Goal: Transaction & Acquisition: Purchase product/service

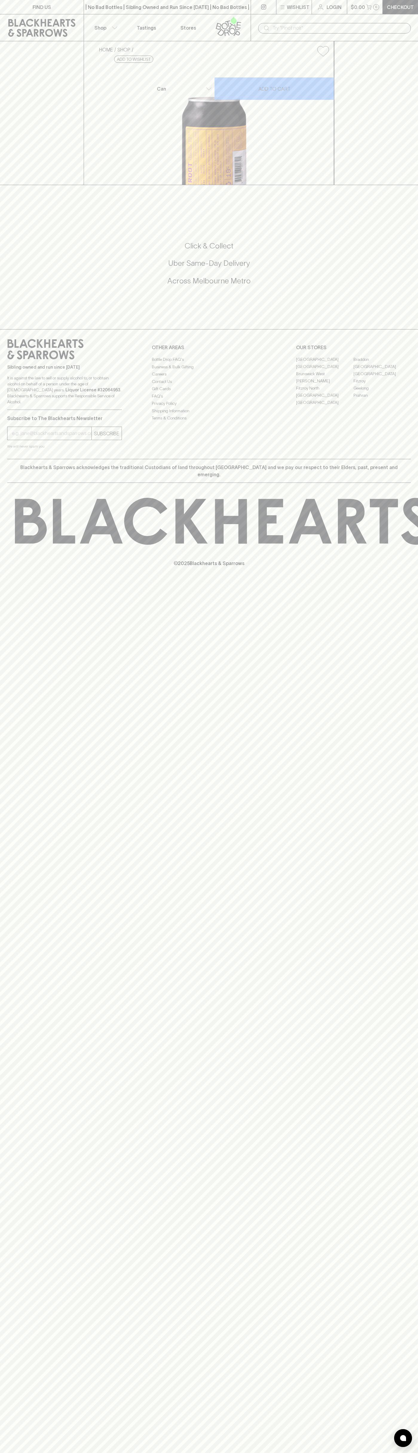
click at [397, 19] on div "​" at bounding box center [334, 27] width 167 height 27
click at [401, 153] on div "HOME SHOP La Sirène Froot Tropical Fruited Farmhouse Ale $8.00 Add to wishlist …" at bounding box center [209, 113] width 418 height 144
click at [246, 1452] on html "FIND US | No Bad Bottles | Sibling Owned and Run Since 2006 | No Bad Bottles | …" at bounding box center [209, 726] width 418 height 1453
click at [26, 828] on div "FIND US | No Bad Bottles | Sibling Owned and Run Since 2006 | No Bad Bottles | …" at bounding box center [209, 726] width 418 height 1453
